Goal: Information Seeking & Learning: Learn about a topic

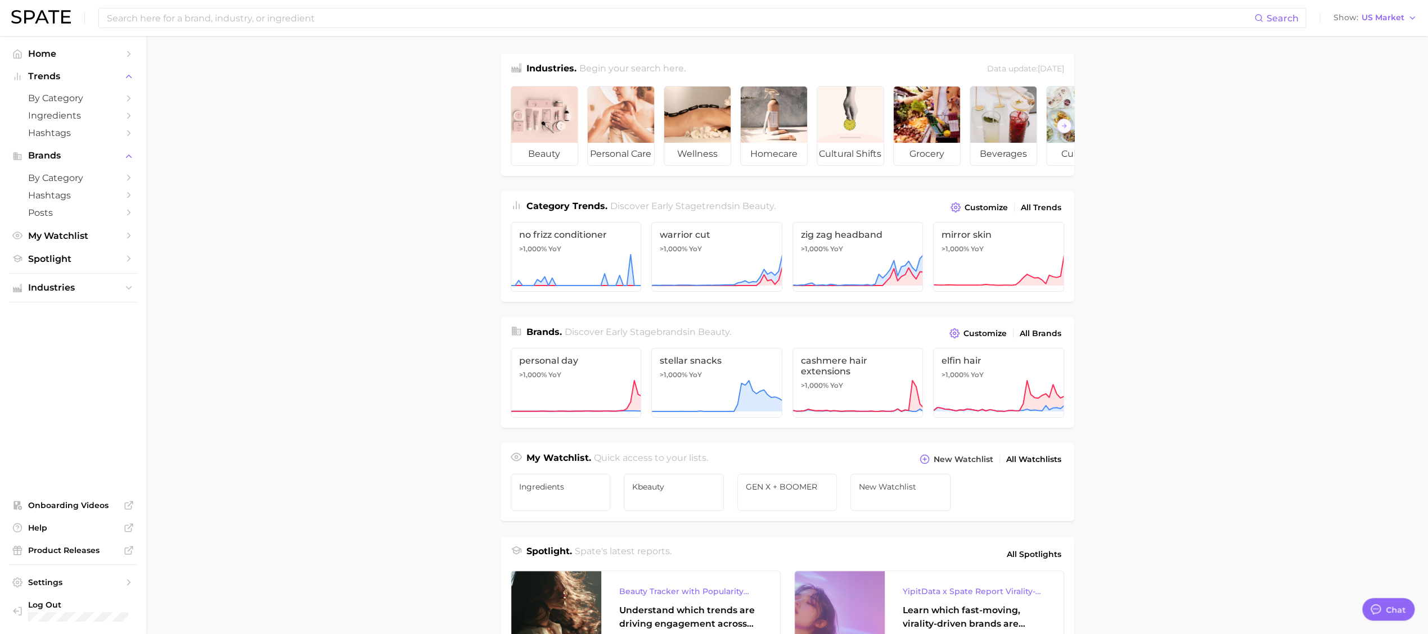
type textarea "x"
click at [35, 96] on span "by Category" at bounding box center [73, 98] width 90 height 11
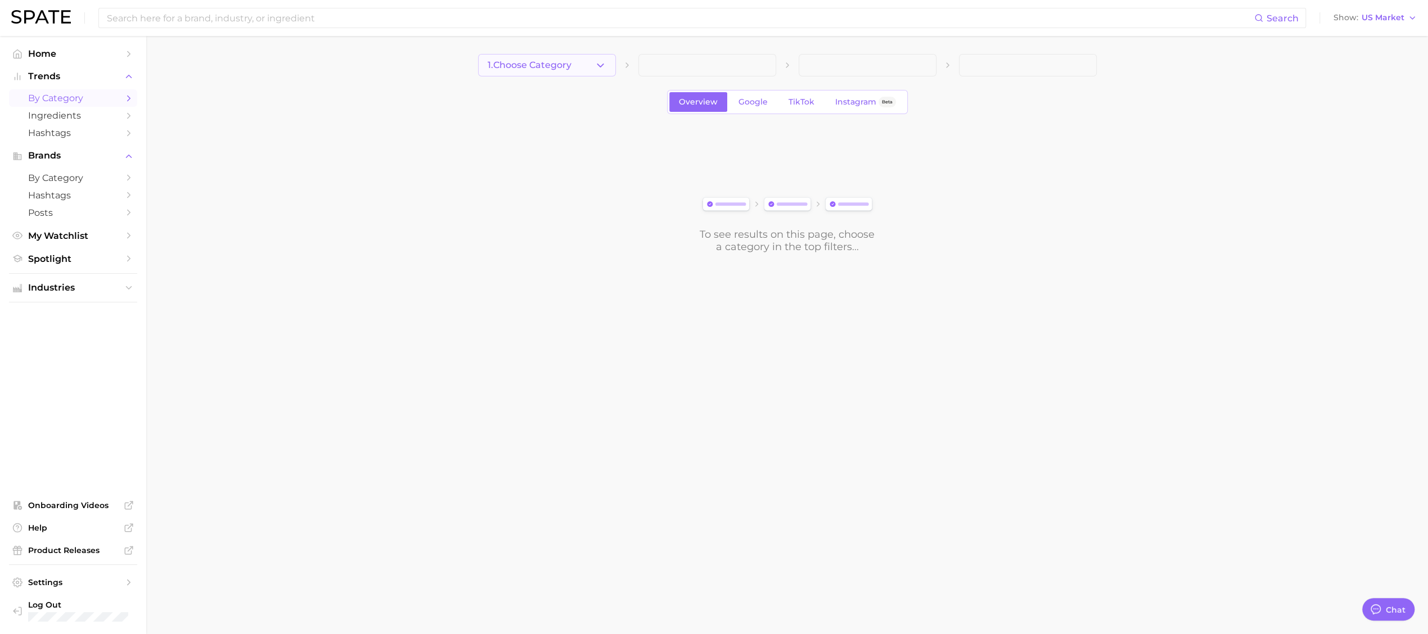
click at [558, 69] on span "1. Choose Category" at bounding box center [529, 65] width 84 height 10
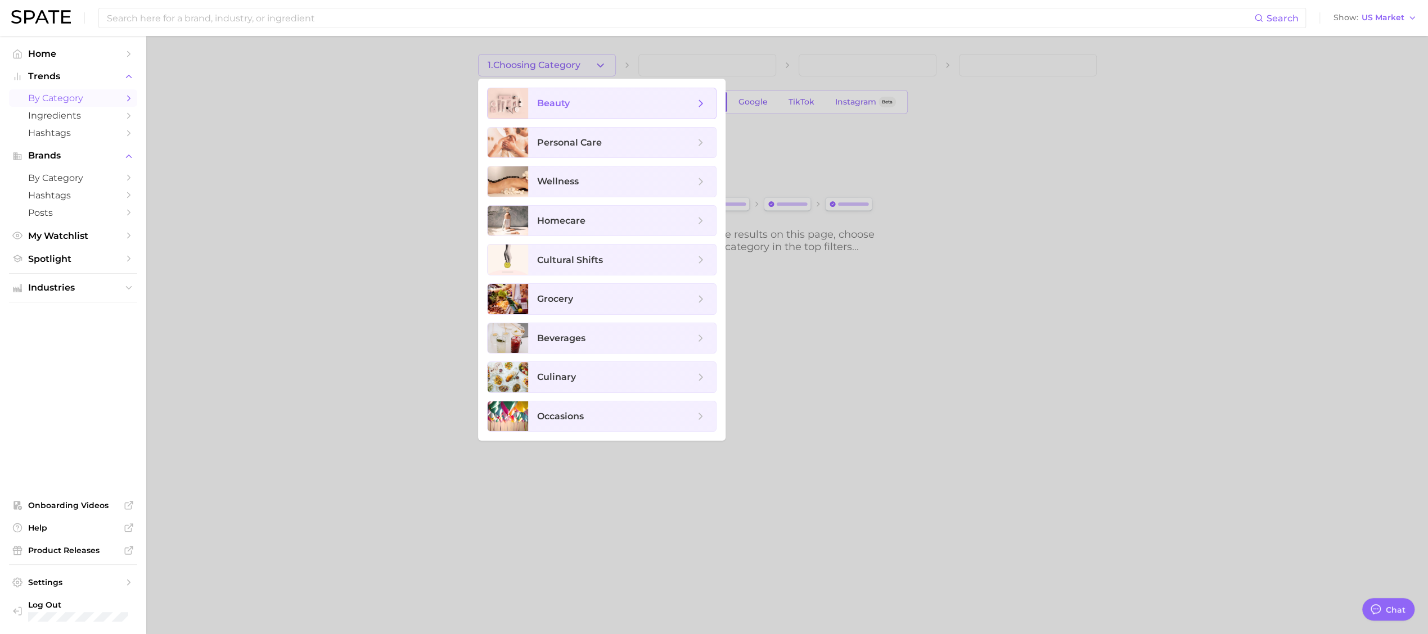
click at [554, 89] on span "beauty" at bounding box center [622, 103] width 188 height 30
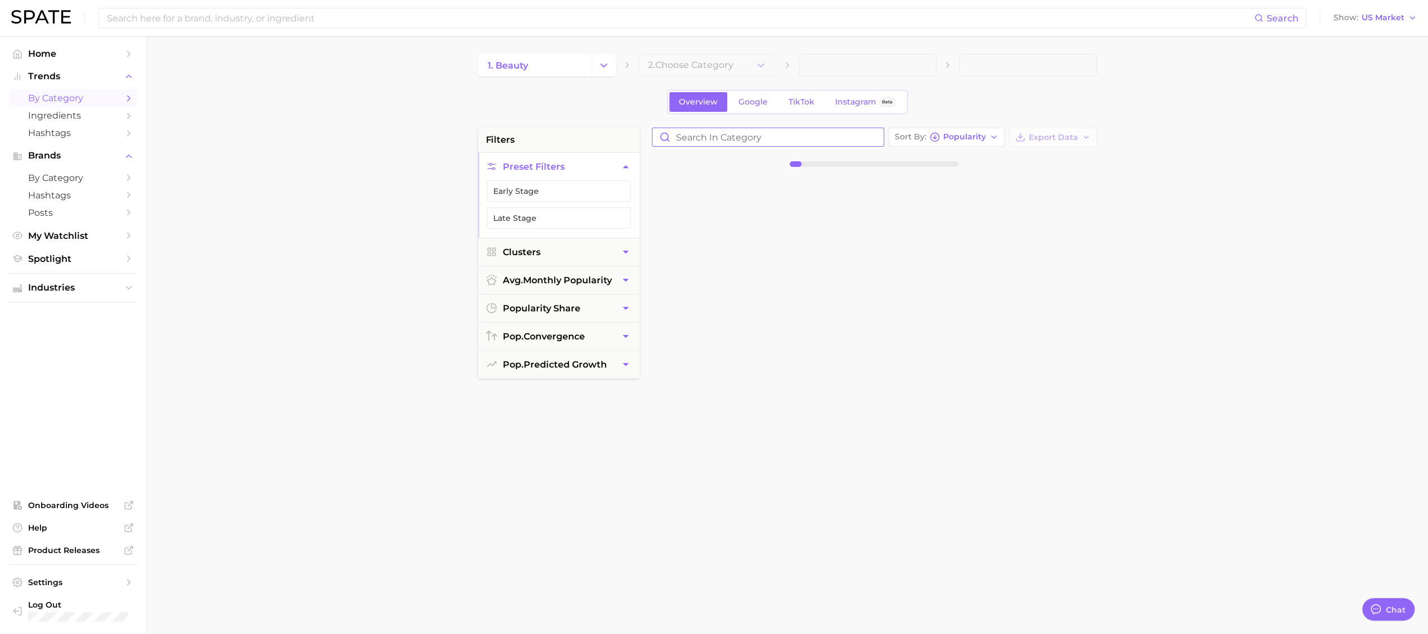
click at [708, 132] on input "Search in category" at bounding box center [767, 137] width 231 height 18
type input "banana"
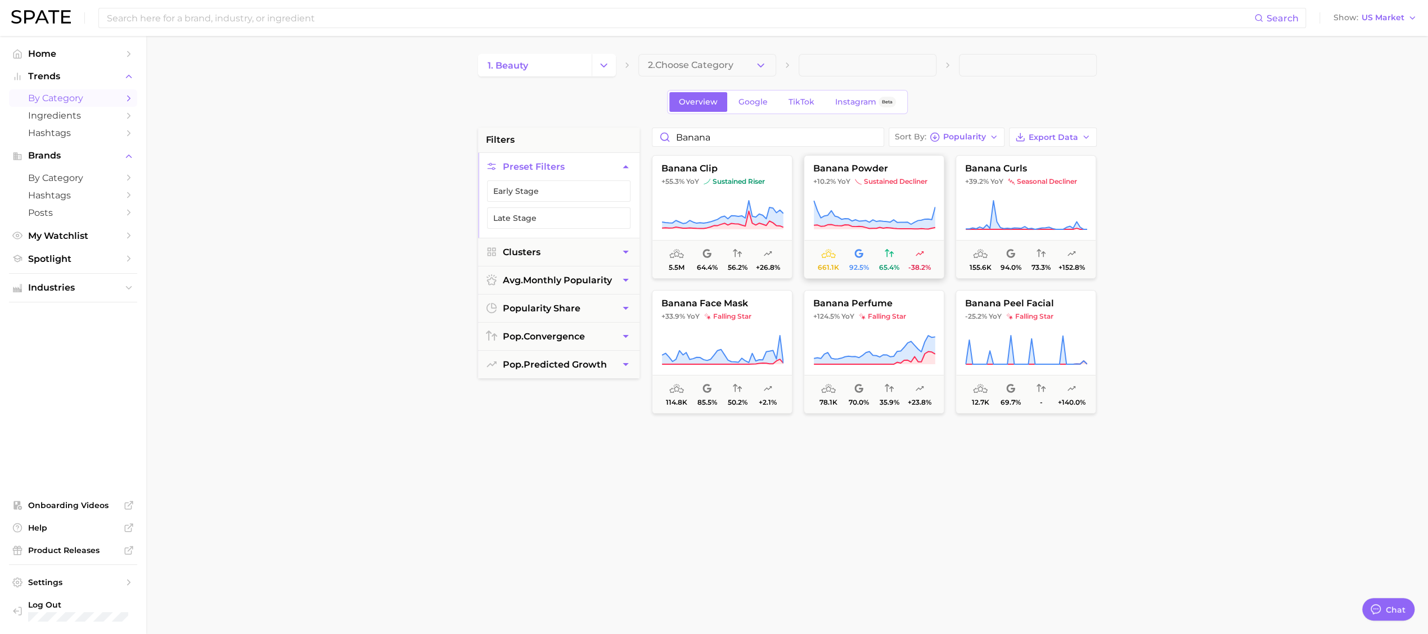
click at [856, 196] on button "banana powder +10.2% YoY sustained decliner 661.1k 92.5% 65.4% -38.2%" at bounding box center [873, 217] width 141 height 124
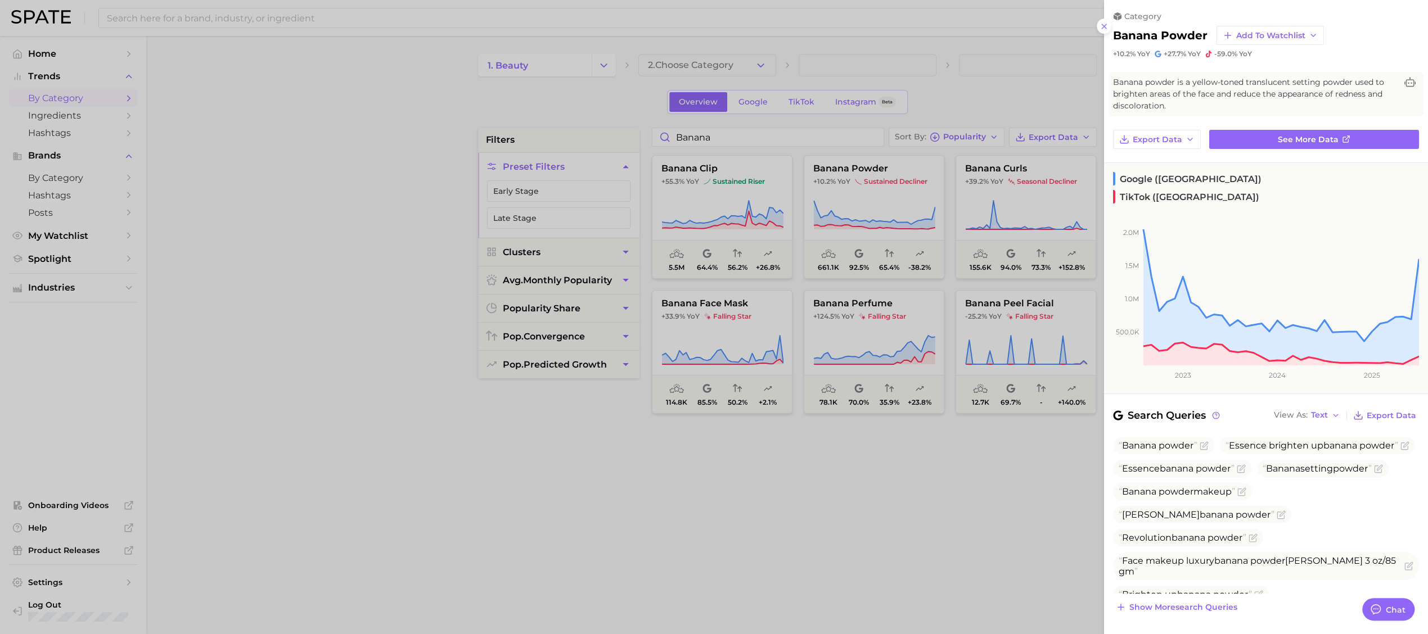
click at [817, 499] on div at bounding box center [714, 317] width 1428 height 634
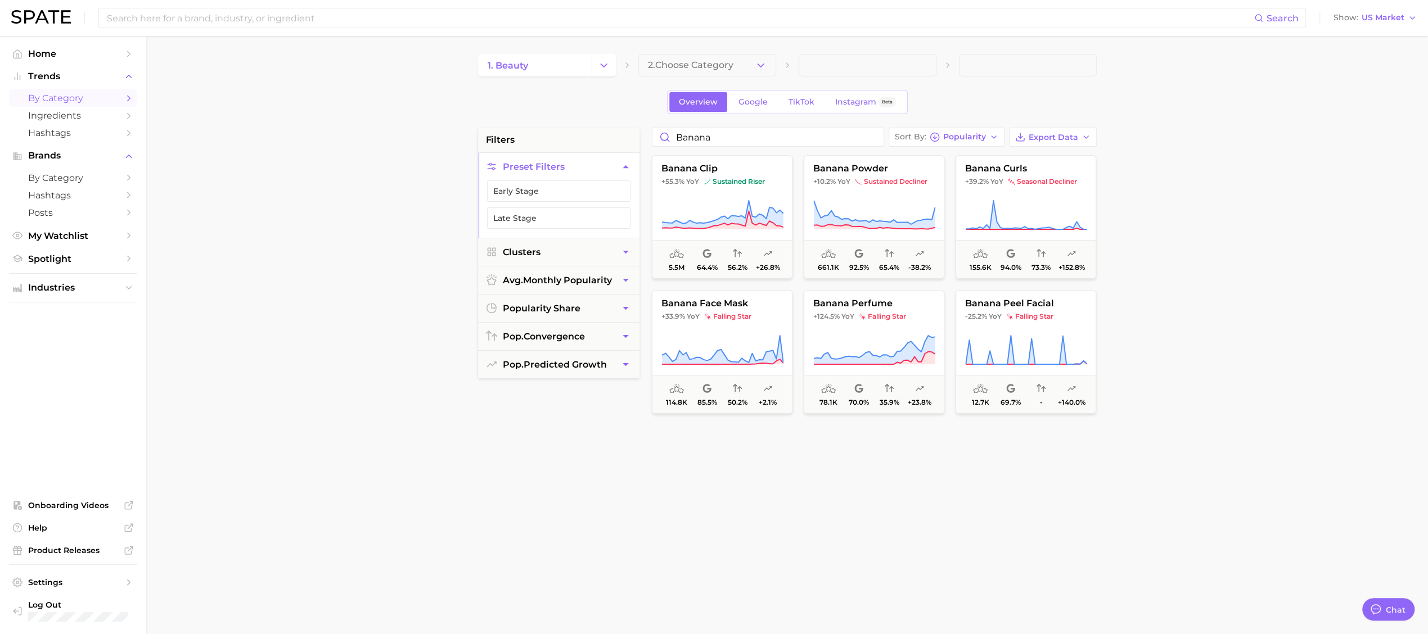
click at [1058, 518] on div "banana clip +55.3% YoY sustained riser 5.5m 64.4% 56.2% +26.8% banana powder +1…" at bounding box center [874, 424] width 456 height 545
click at [916, 188] on button "banana powder +10.2% YoY sustained decliner 661.1k 92.5% 65.4% -38.2%" at bounding box center [873, 217] width 141 height 124
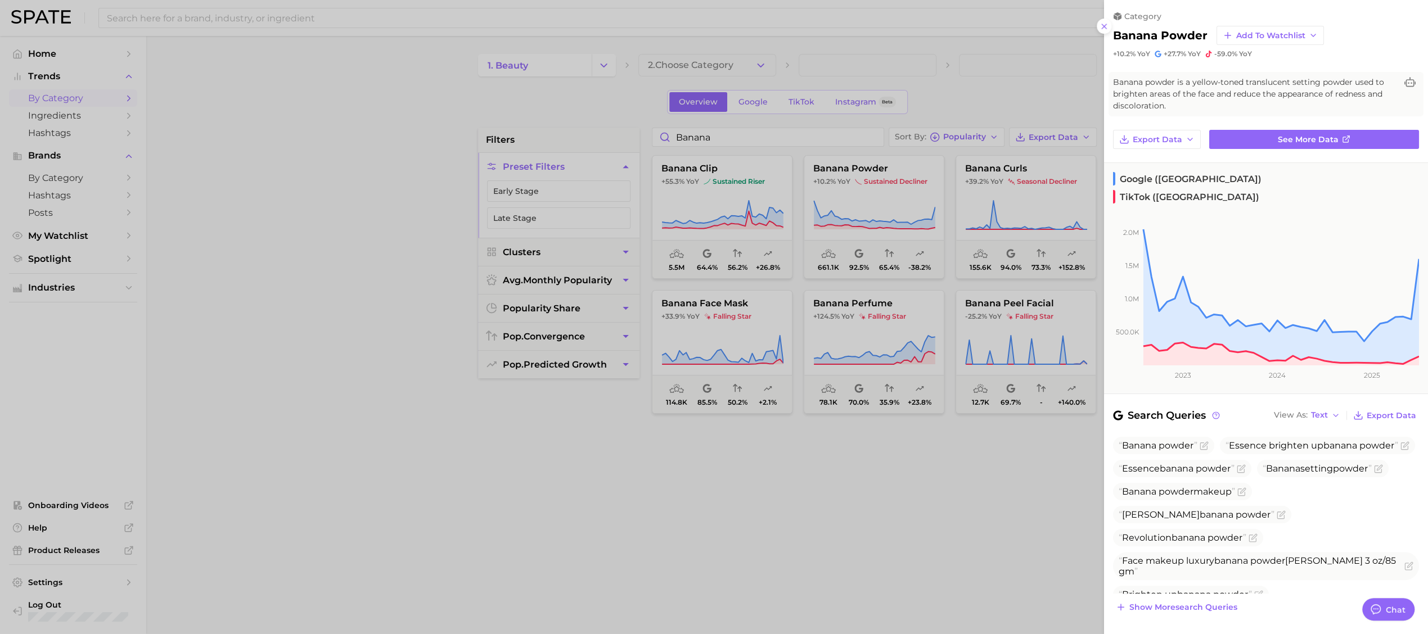
click at [1031, 95] on div at bounding box center [714, 317] width 1428 height 634
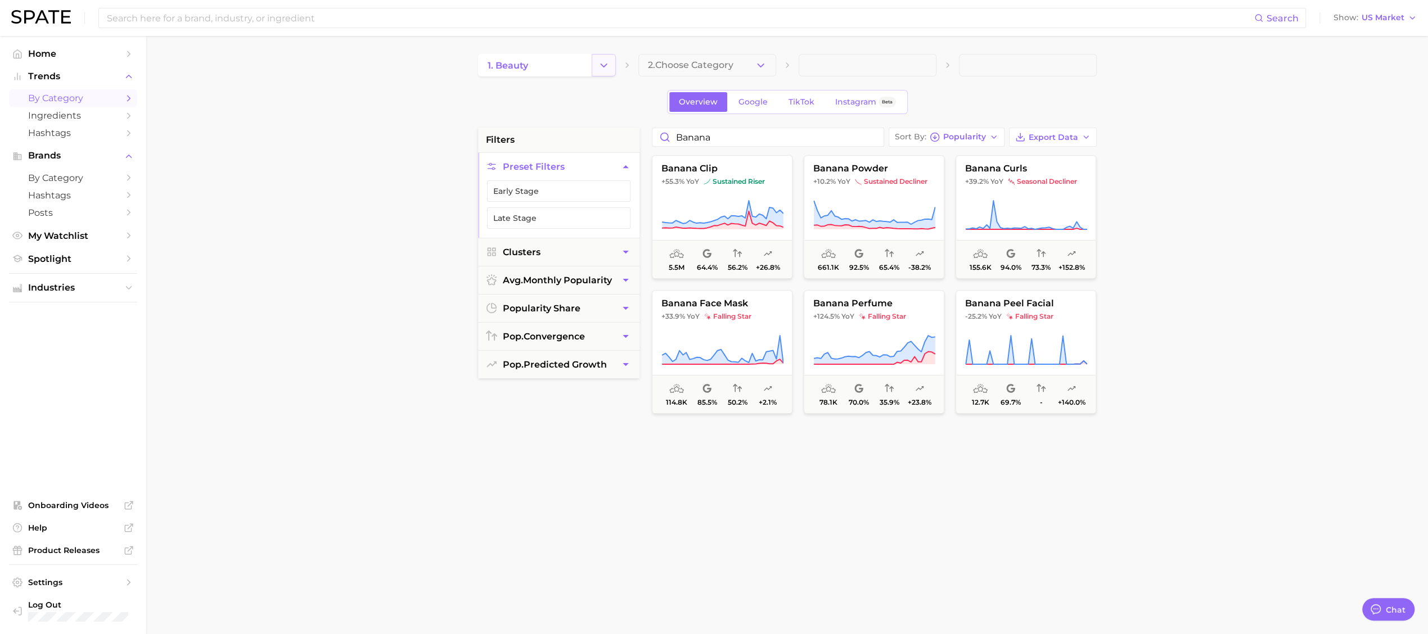
click at [595, 62] on button "Change Category" at bounding box center [603, 65] width 24 height 22
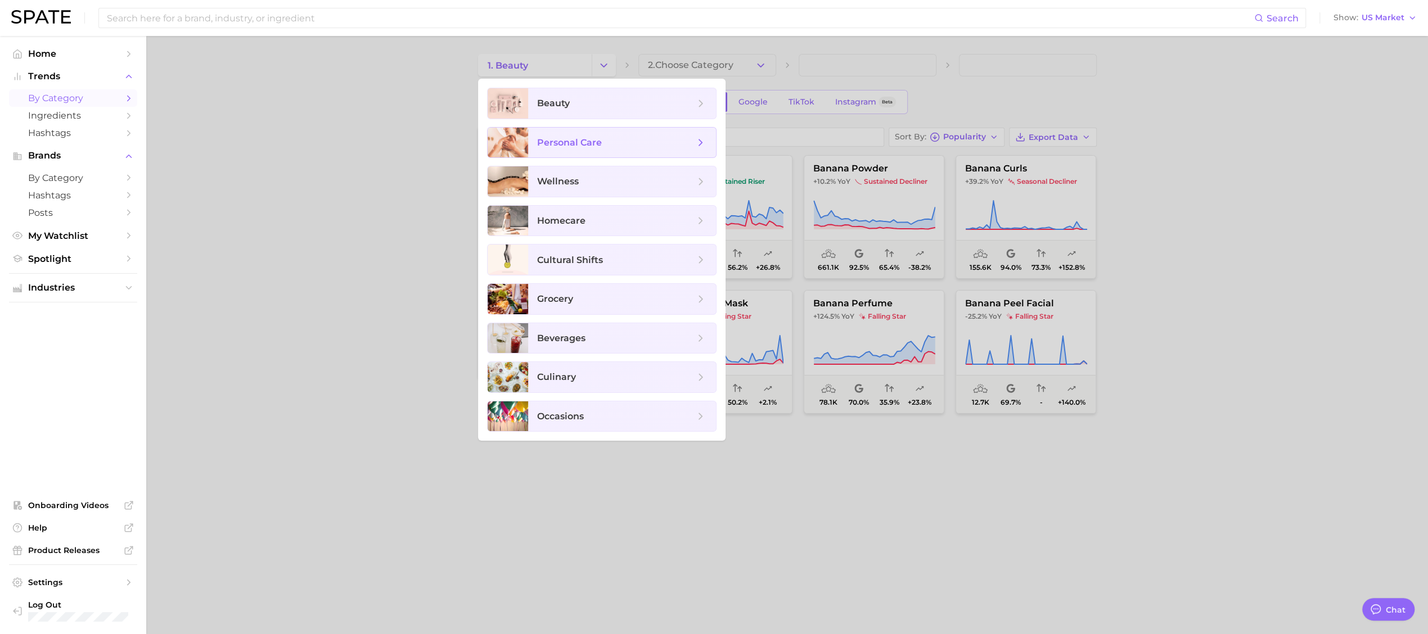
click at [588, 134] on span "personal care" at bounding box center [622, 143] width 188 height 30
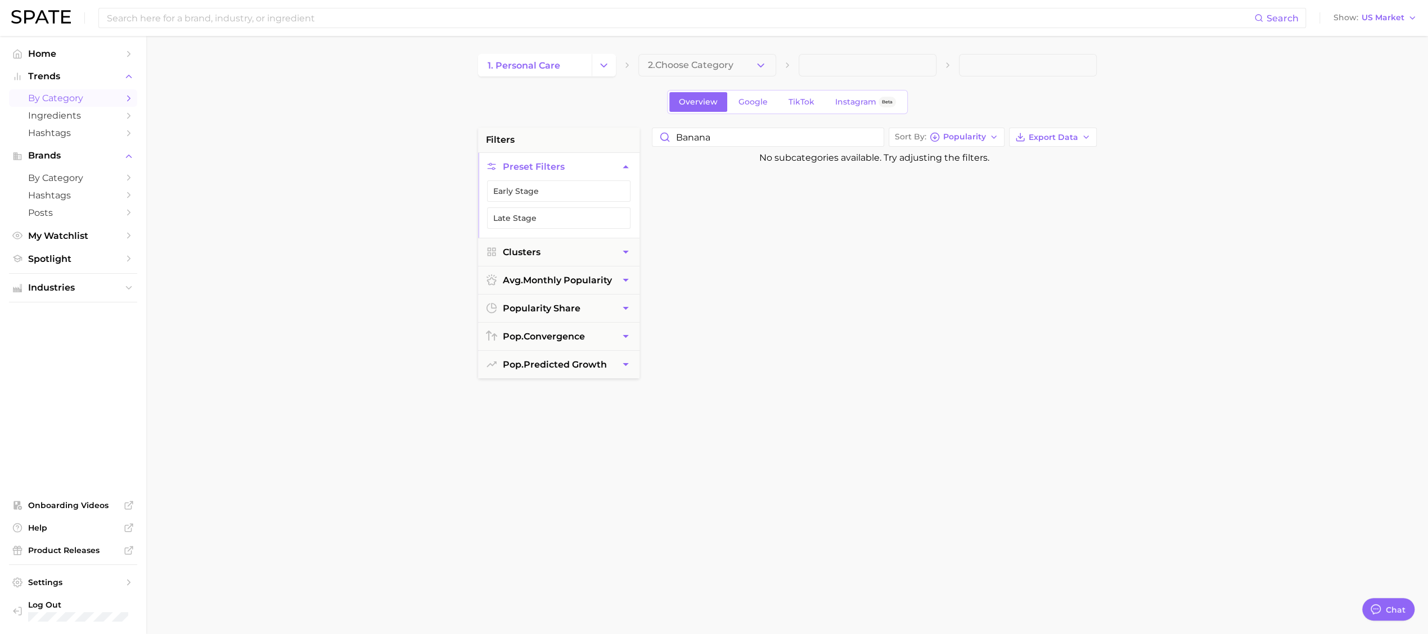
click at [617, 63] on div "1. personal care 2. Choose Category" at bounding box center [787, 65] width 618 height 22
click at [606, 66] on icon "Change Category" at bounding box center [604, 66] width 12 height 12
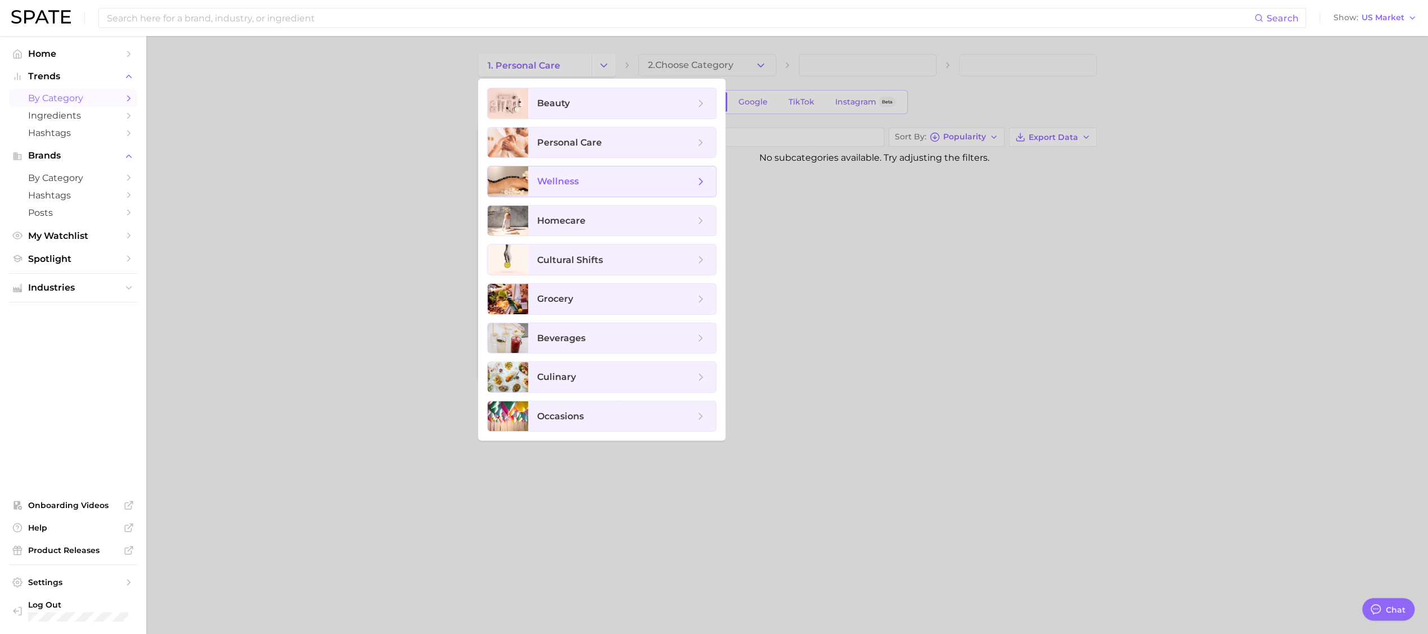
click at [543, 182] on span "wellness" at bounding box center [558, 181] width 42 height 11
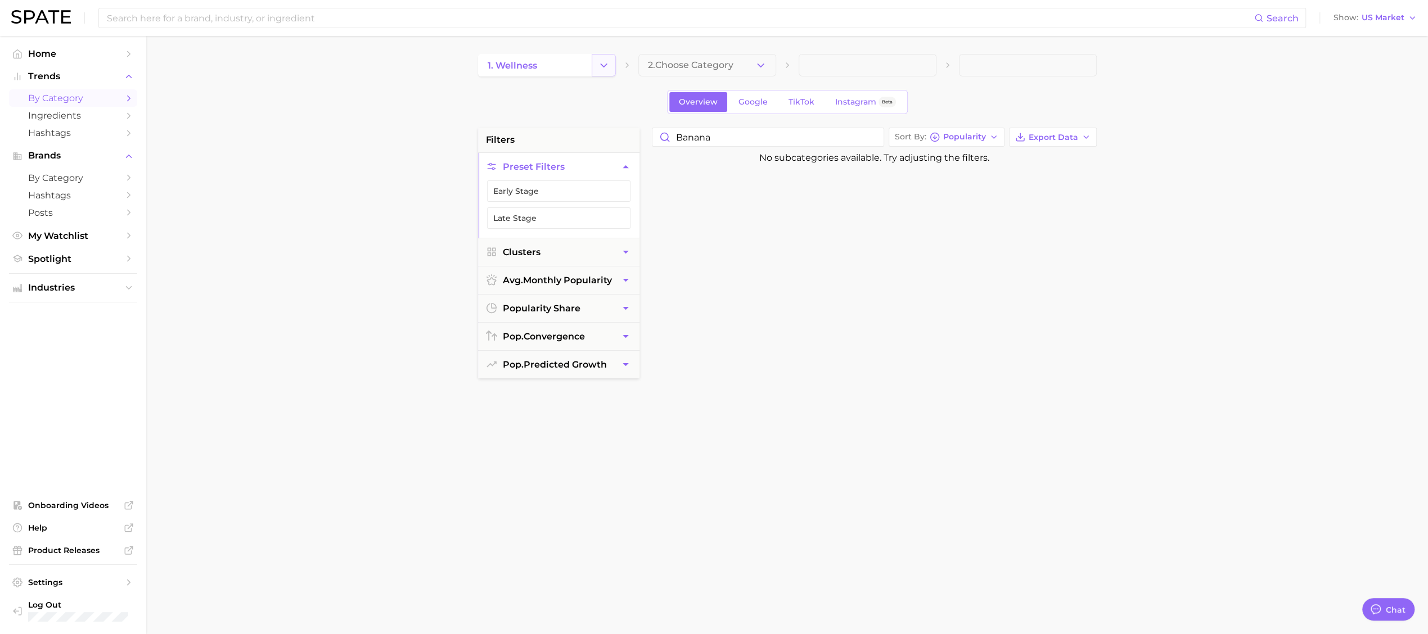
click at [613, 70] on button "Change Category" at bounding box center [603, 65] width 24 height 22
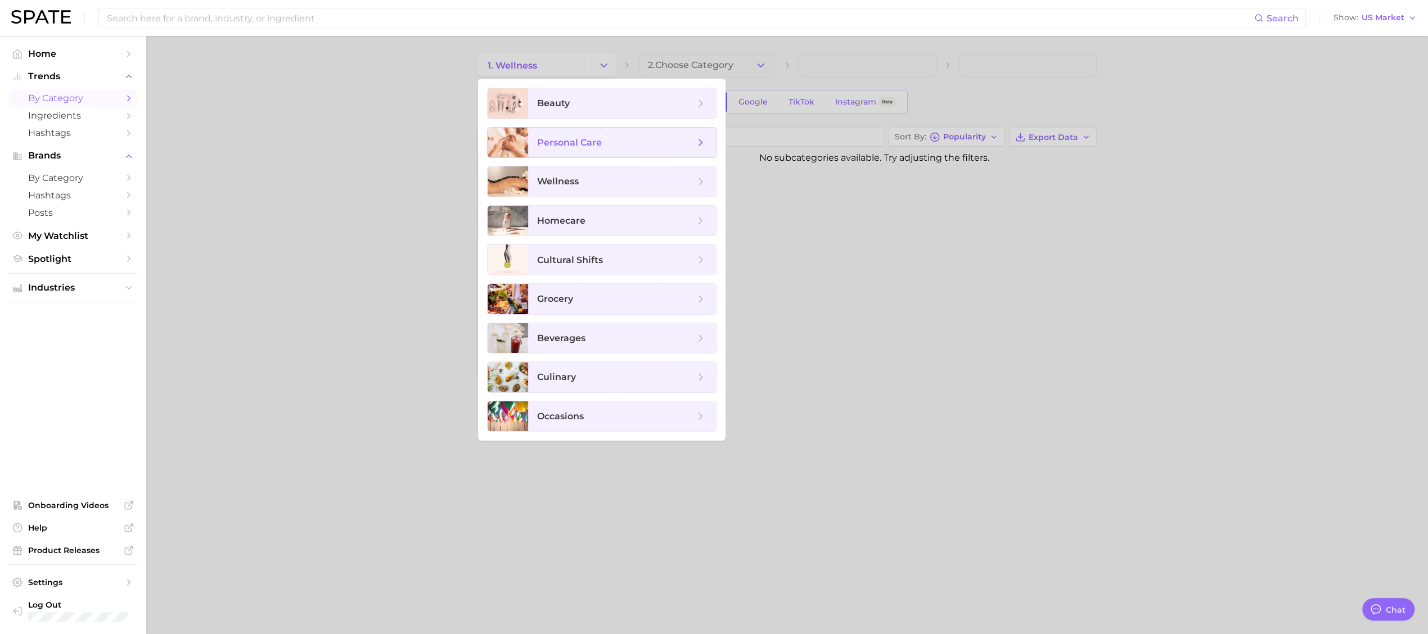
click at [612, 128] on span "personal care" at bounding box center [622, 143] width 188 height 30
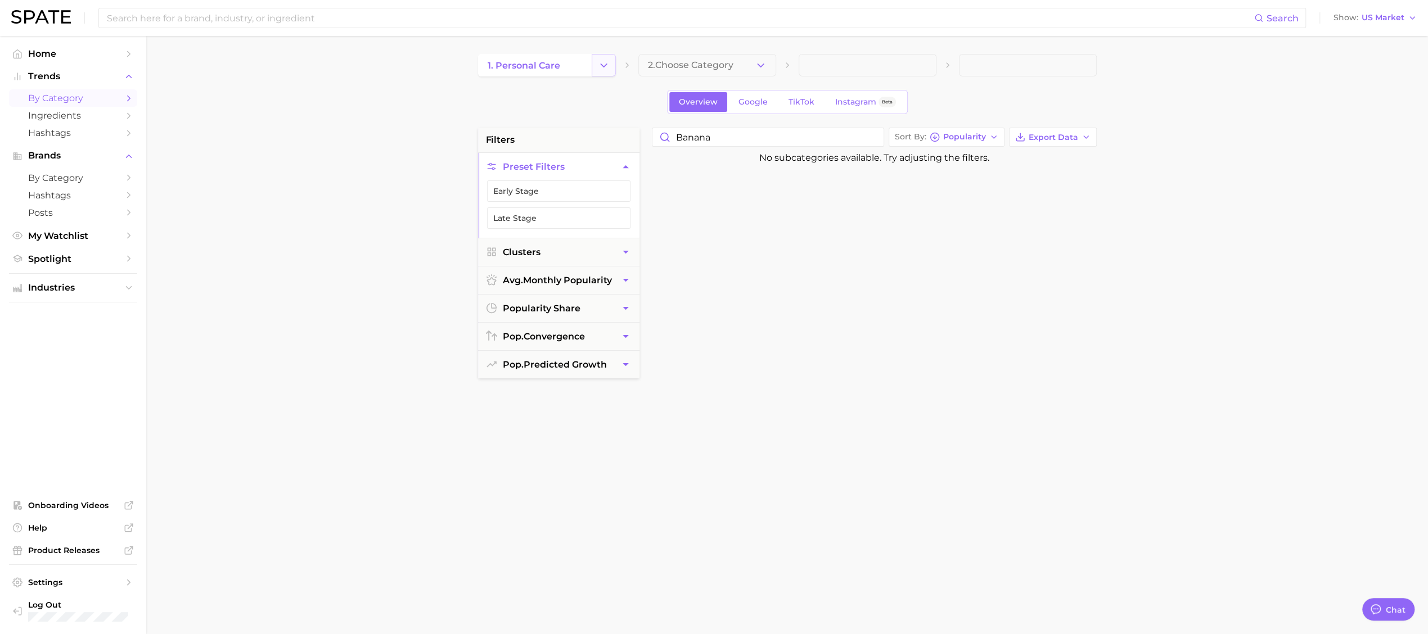
click at [598, 66] on icon "Change Category" at bounding box center [604, 66] width 12 height 12
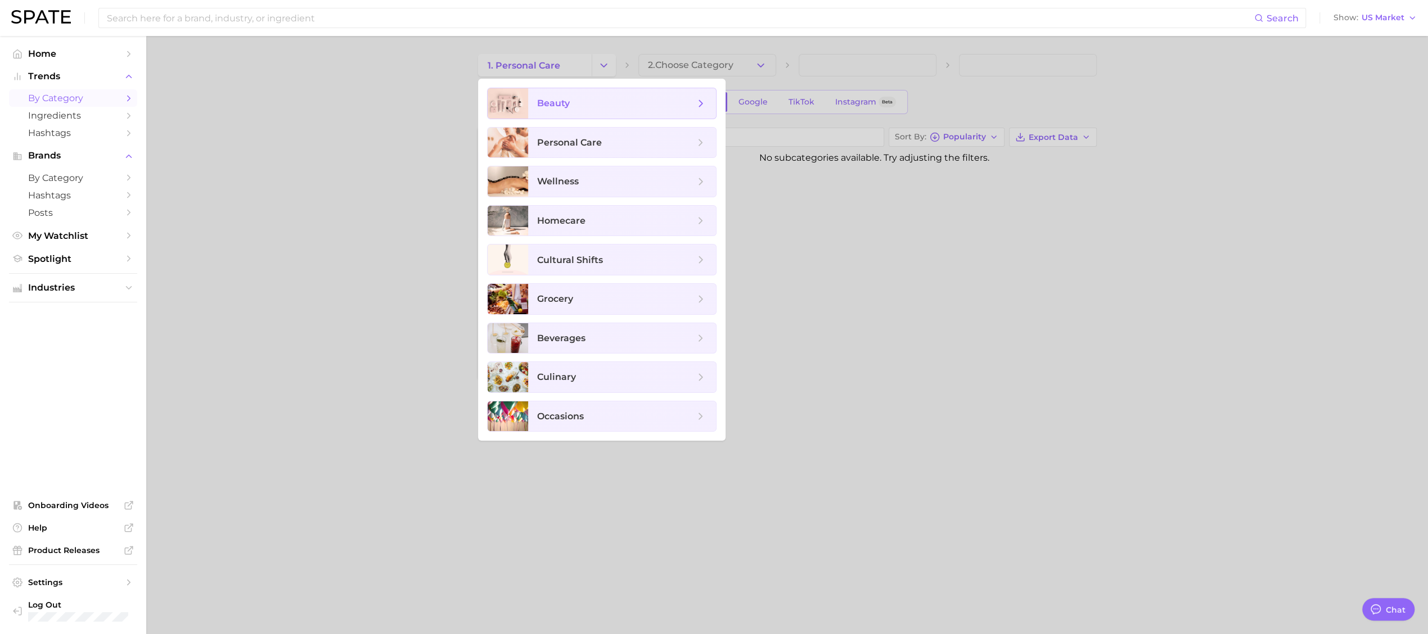
click at [596, 101] on span "beauty" at bounding box center [615, 103] width 157 height 12
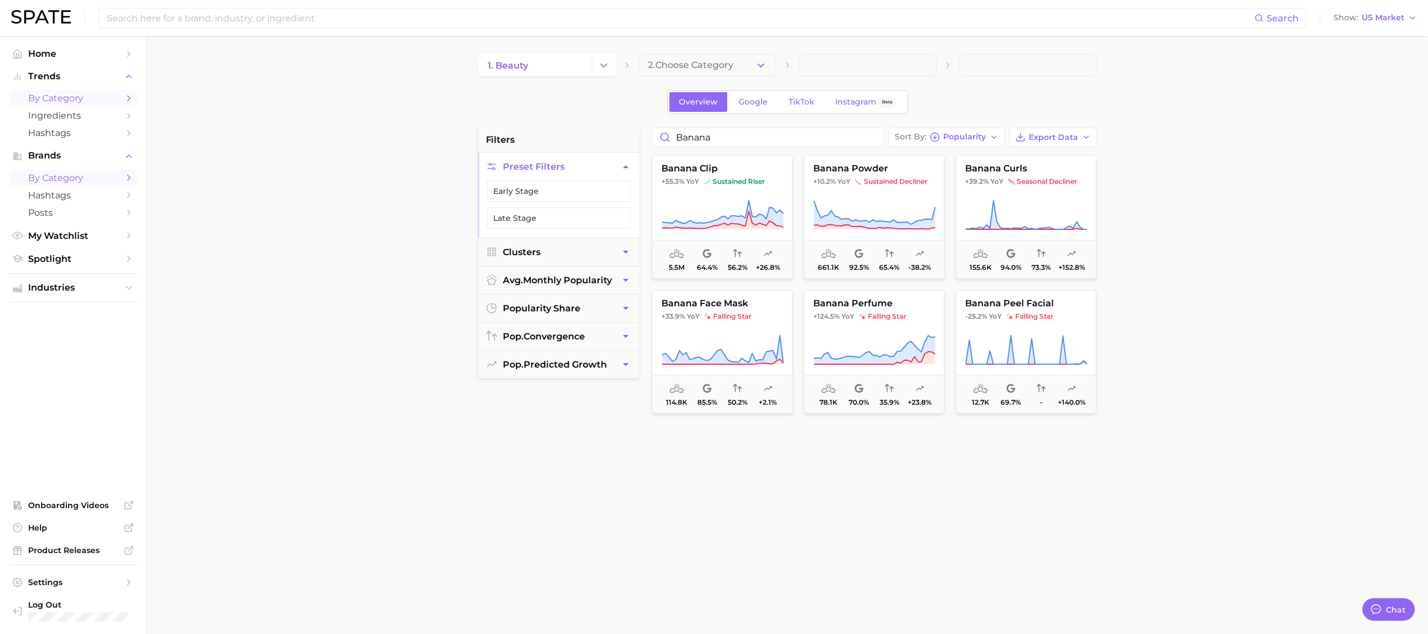
click at [41, 179] on span "by Category" at bounding box center [73, 178] width 90 height 11
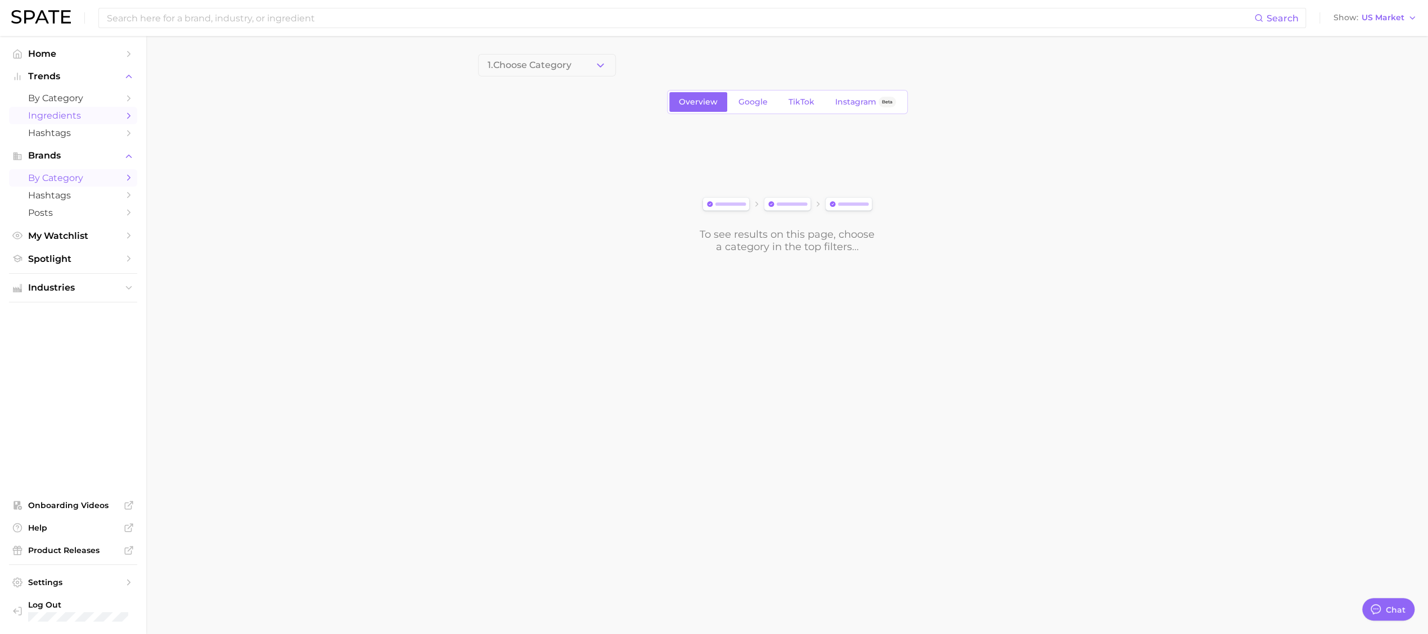
click at [40, 114] on span "Ingredients" at bounding box center [73, 115] width 90 height 11
click at [516, 65] on span "1. Choose Category" at bounding box center [529, 65] width 84 height 10
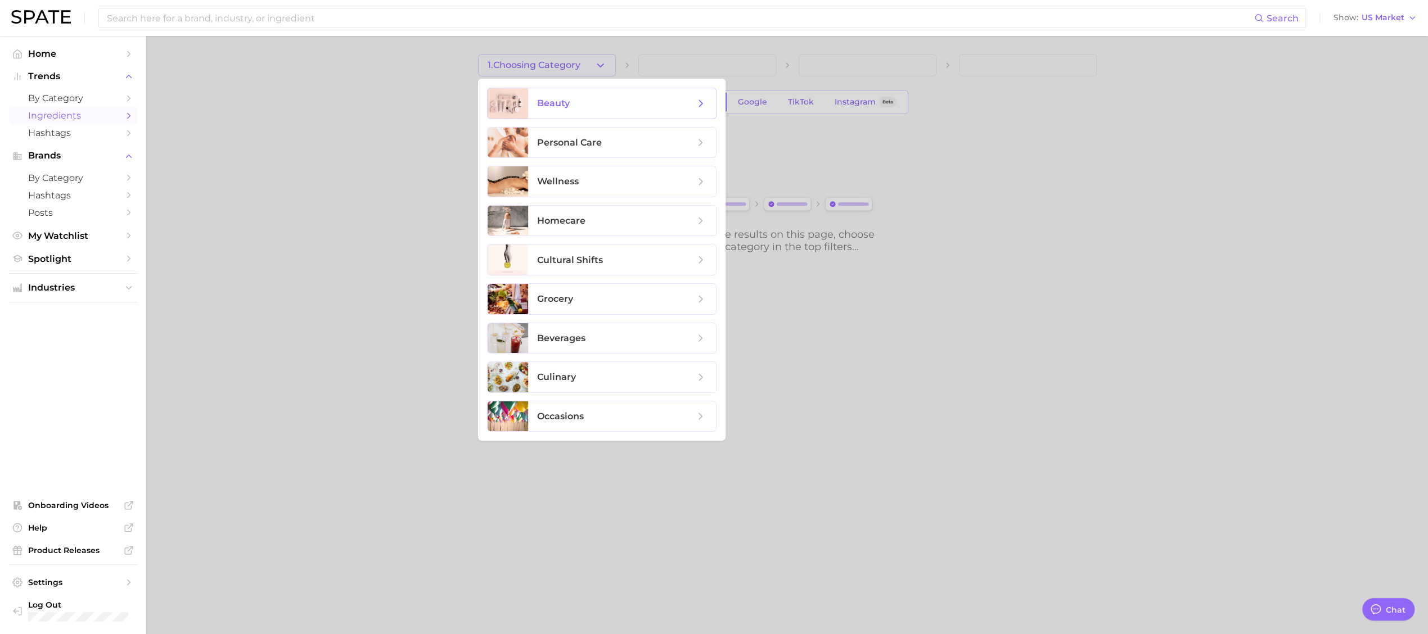
click at [550, 97] on span "beauty" at bounding box center [615, 103] width 157 height 12
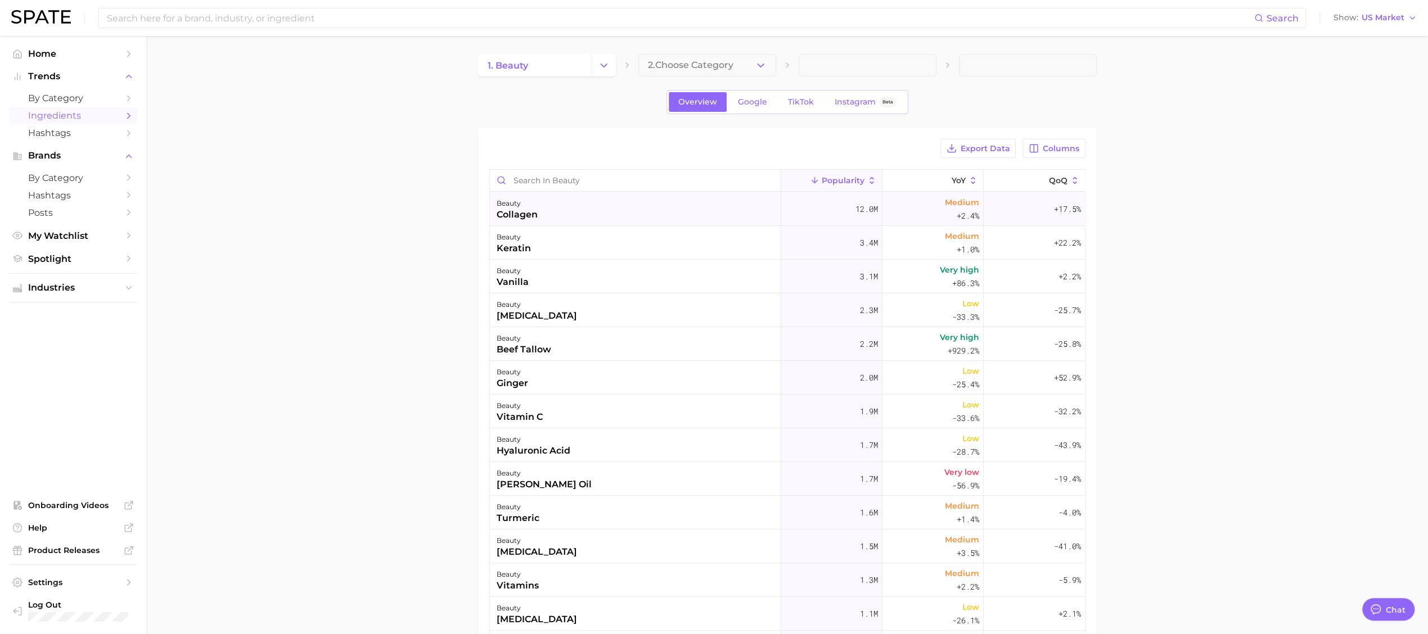
type textarea "x"
click at [570, 180] on input "Search in beauty" at bounding box center [635, 180] width 291 height 21
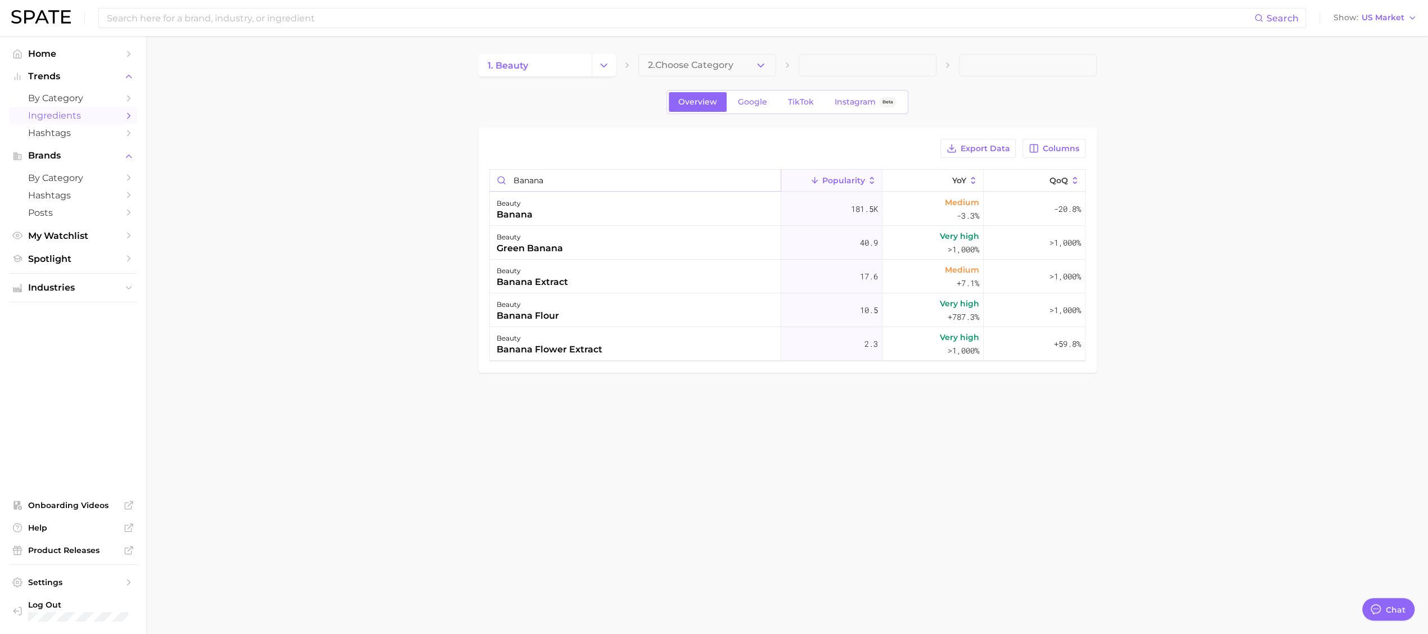
type input "banana"
click at [330, 203] on main "1. beauty 2. Choose Category Overview Google TikTok Instagram Beta Export Data …" at bounding box center [786, 232] width 1281 height 393
click at [764, 105] on span "Google" at bounding box center [752, 102] width 29 height 10
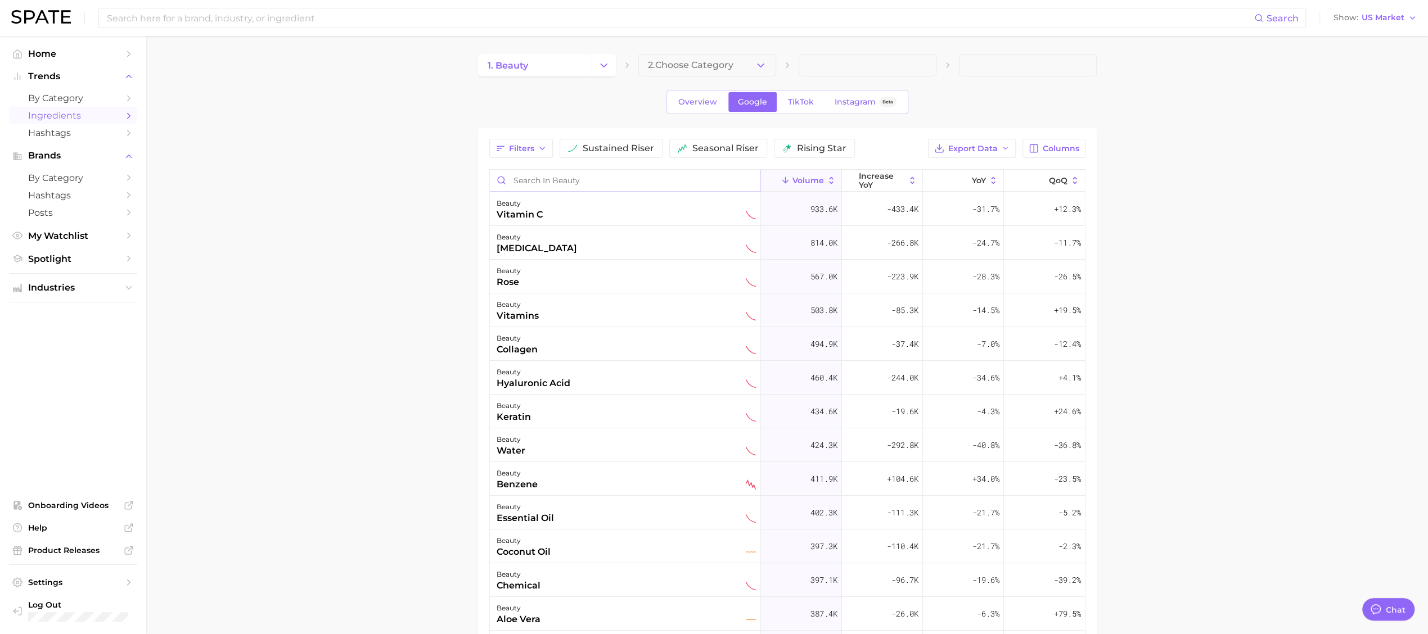
click at [585, 176] on input "Search in beauty" at bounding box center [625, 180] width 270 height 21
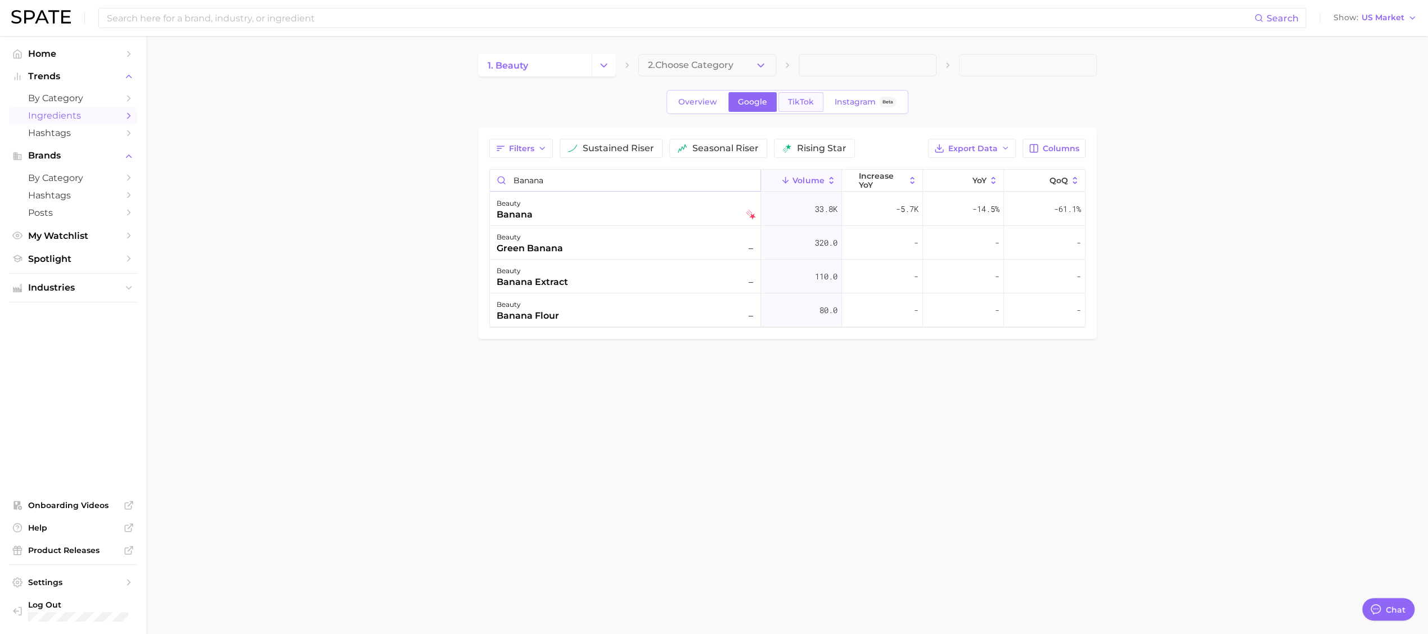
type input "banana"
click at [811, 93] on link "TikTok" at bounding box center [800, 102] width 45 height 20
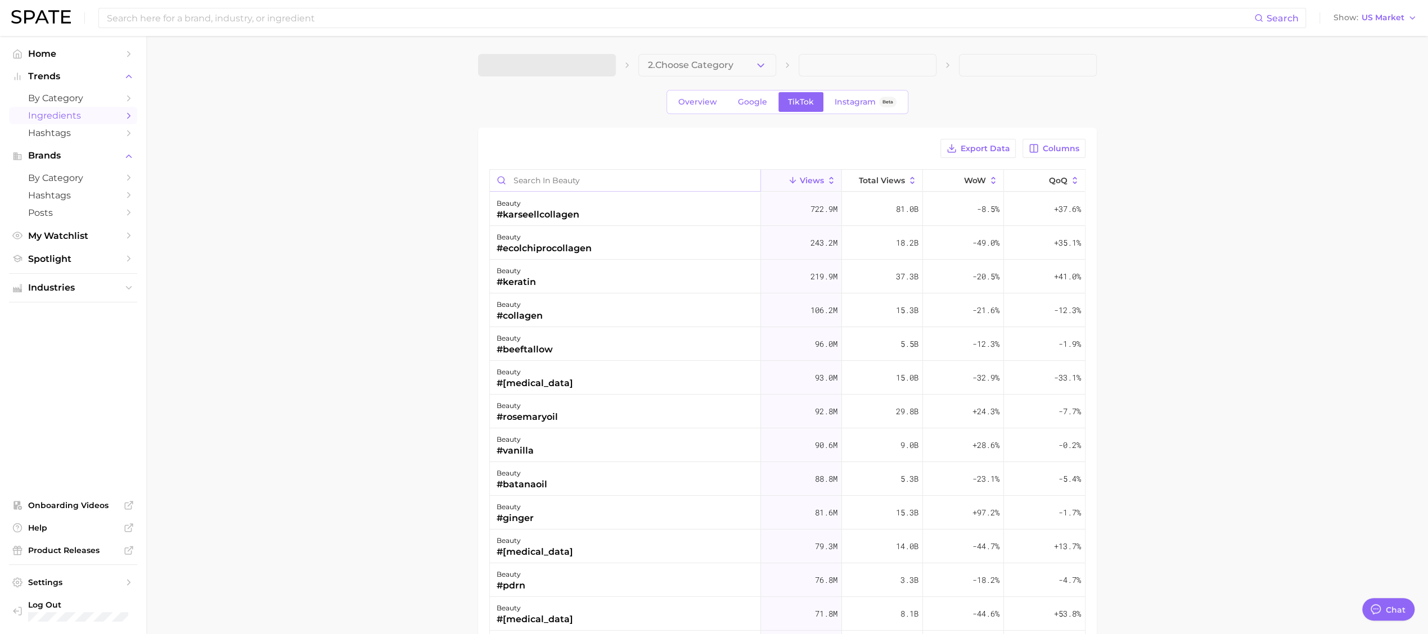
click at [542, 184] on input "Search in beauty" at bounding box center [625, 180] width 270 height 21
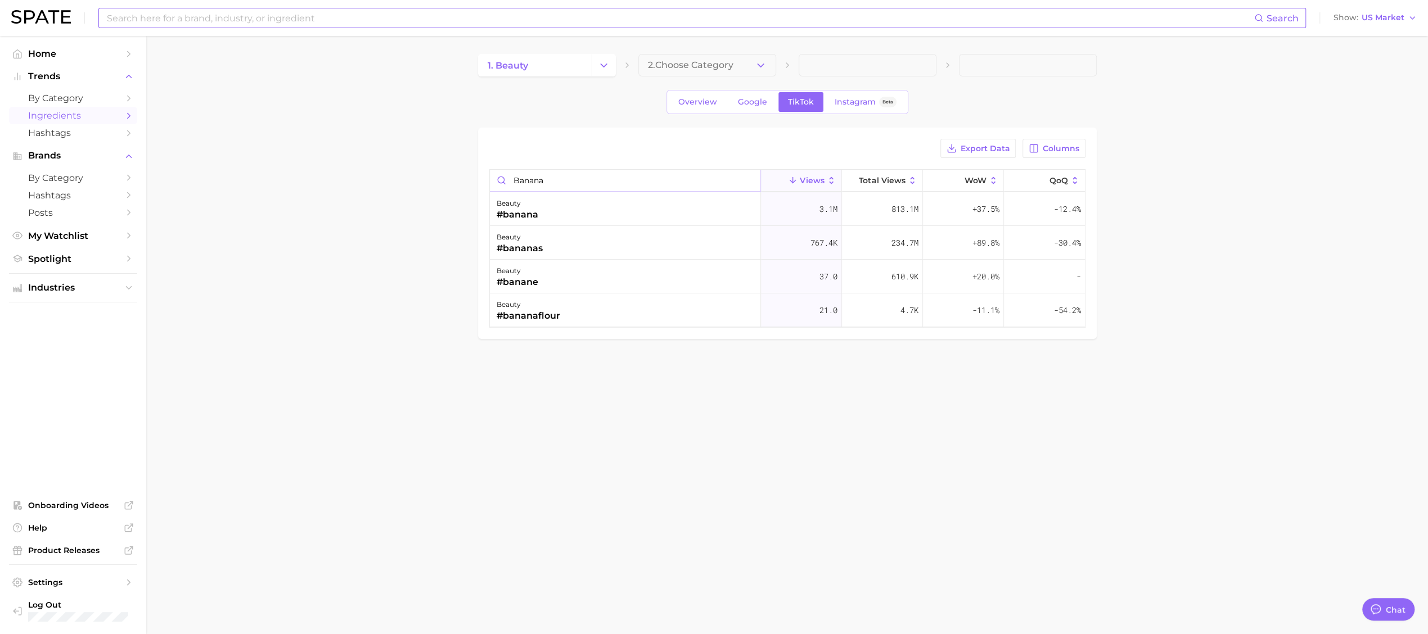
type input "banana"
click at [271, 26] on input at bounding box center [680, 17] width 1148 height 19
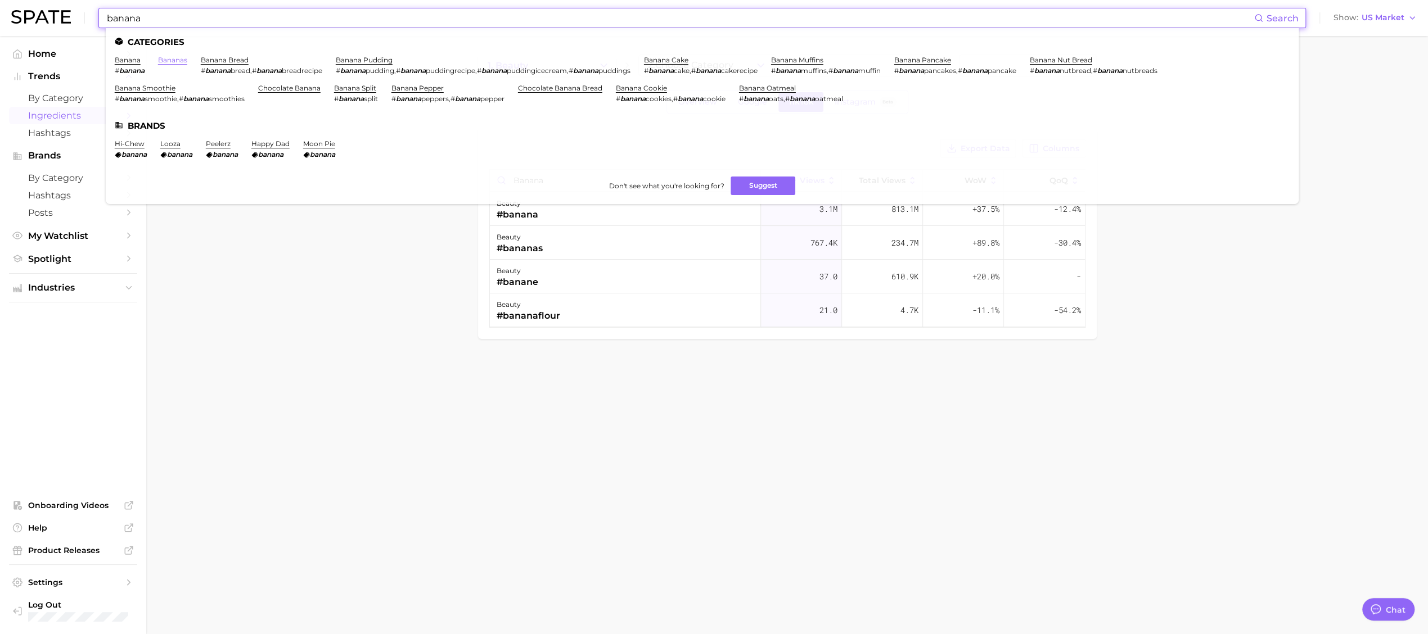
type input "banana"
click at [179, 60] on link "bananas" at bounding box center [172, 60] width 29 height 8
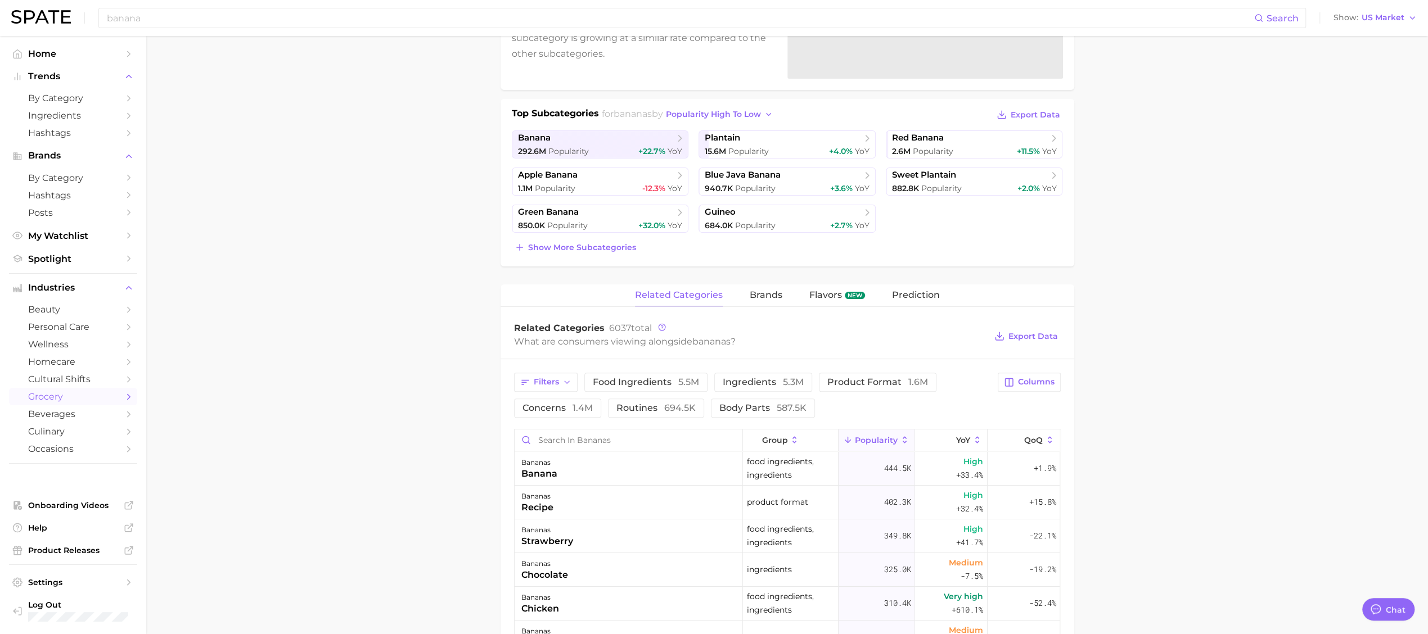
scroll to position [201, 0]
click at [910, 387] on button "product format 1.6m" at bounding box center [878, 381] width 118 height 19
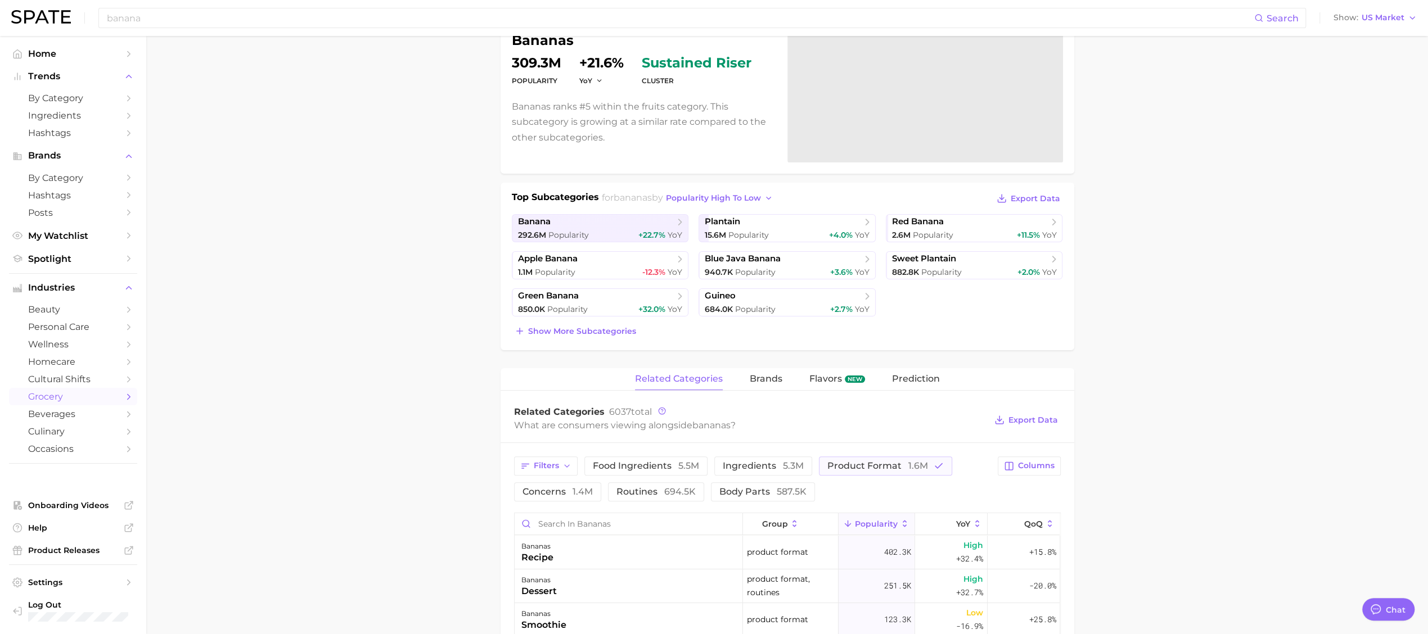
scroll to position [0, 0]
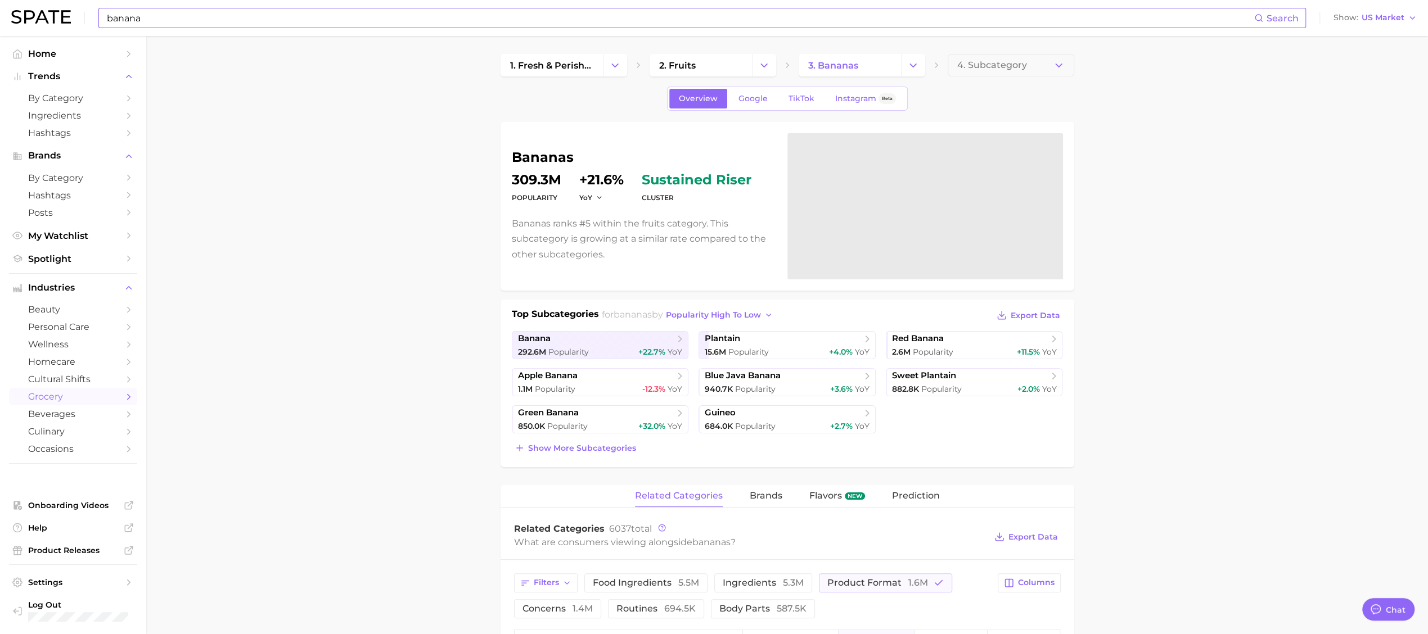
click at [239, 16] on input "banana" at bounding box center [680, 17] width 1148 height 19
click at [170, 13] on input "banana skincare" at bounding box center [680, 17] width 1148 height 19
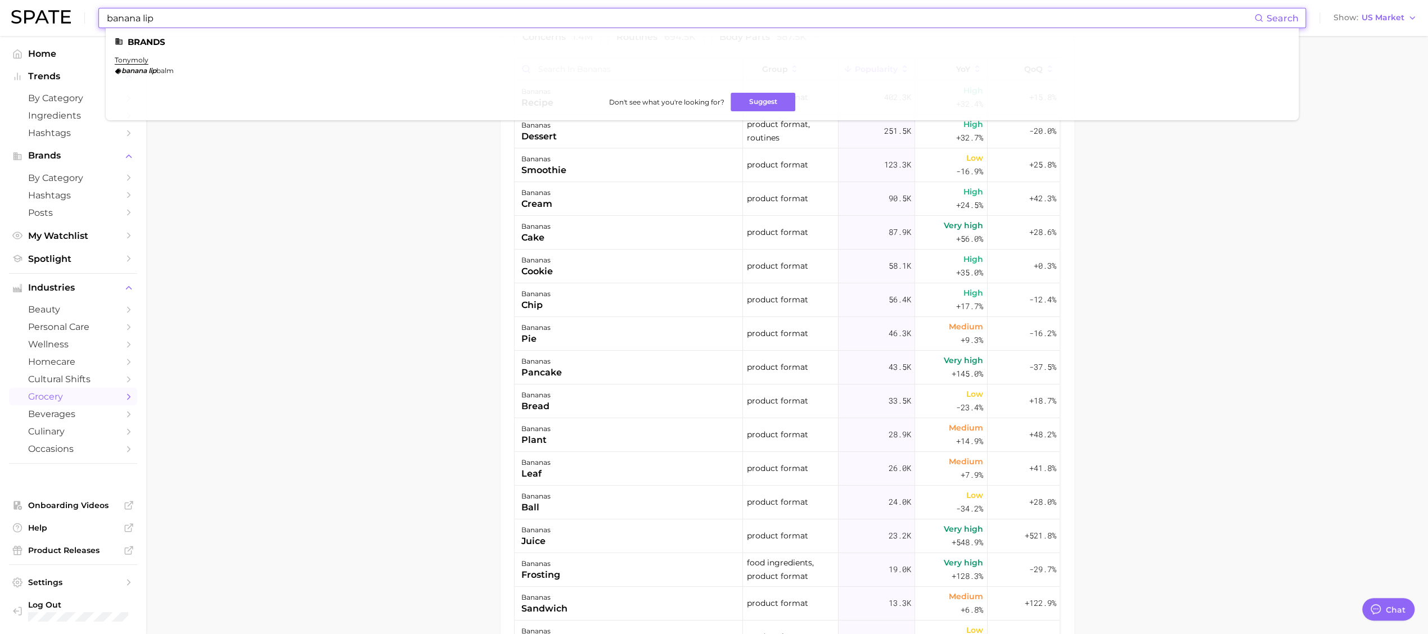
scroll to position [697, 0]
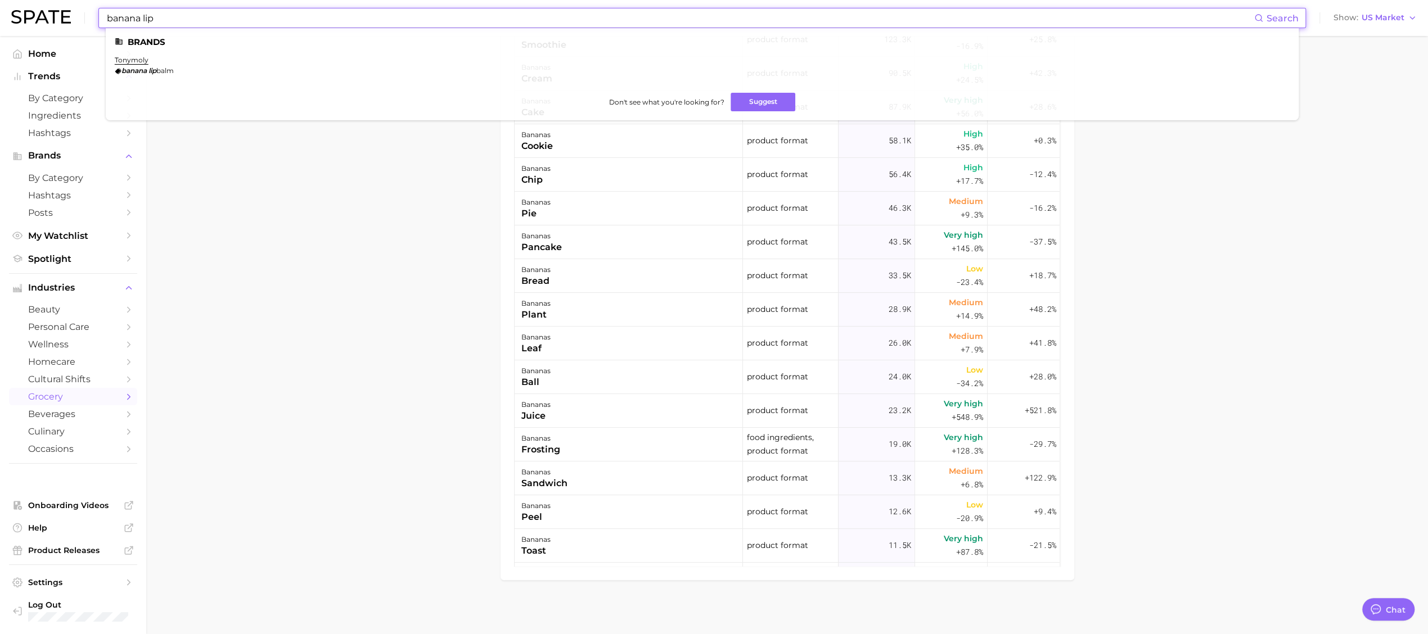
type input "banana lip"
click at [127, 67] on em "banana" at bounding box center [133, 70] width 25 height 8
click at [128, 61] on link "tonymoly" at bounding box center [132, 60] width 34 height 8
